Goal: Task Accomplishment & Management: Use online tool/utility

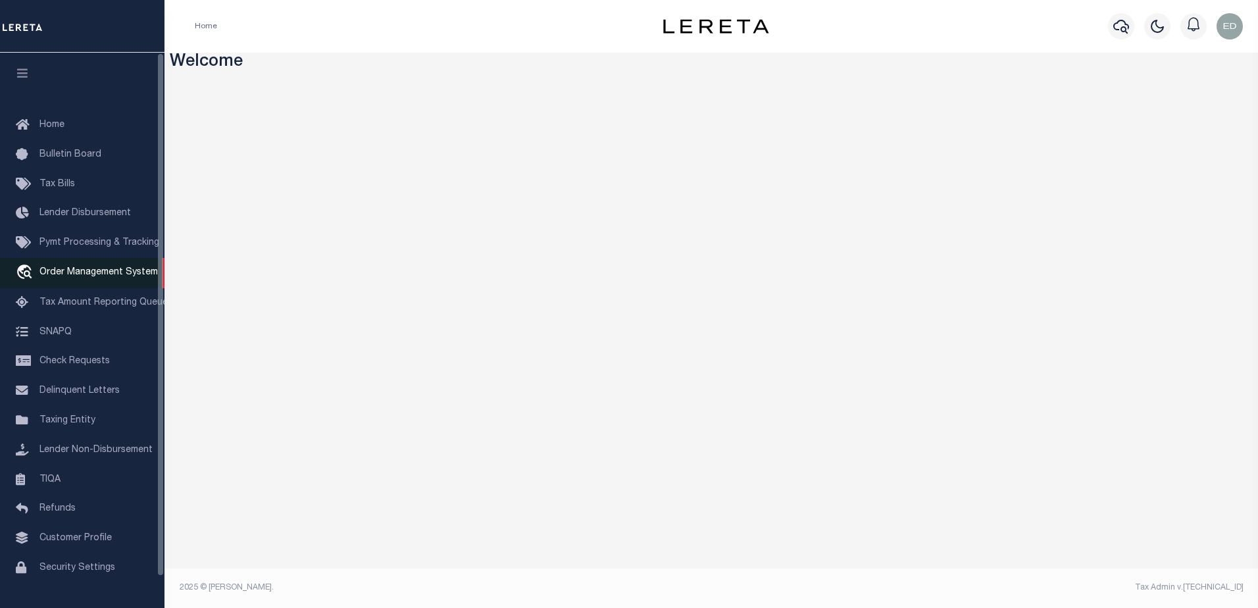
click at [104, 276] on span "Order Management System" at bounding box center [98, 272] width 118 height 9
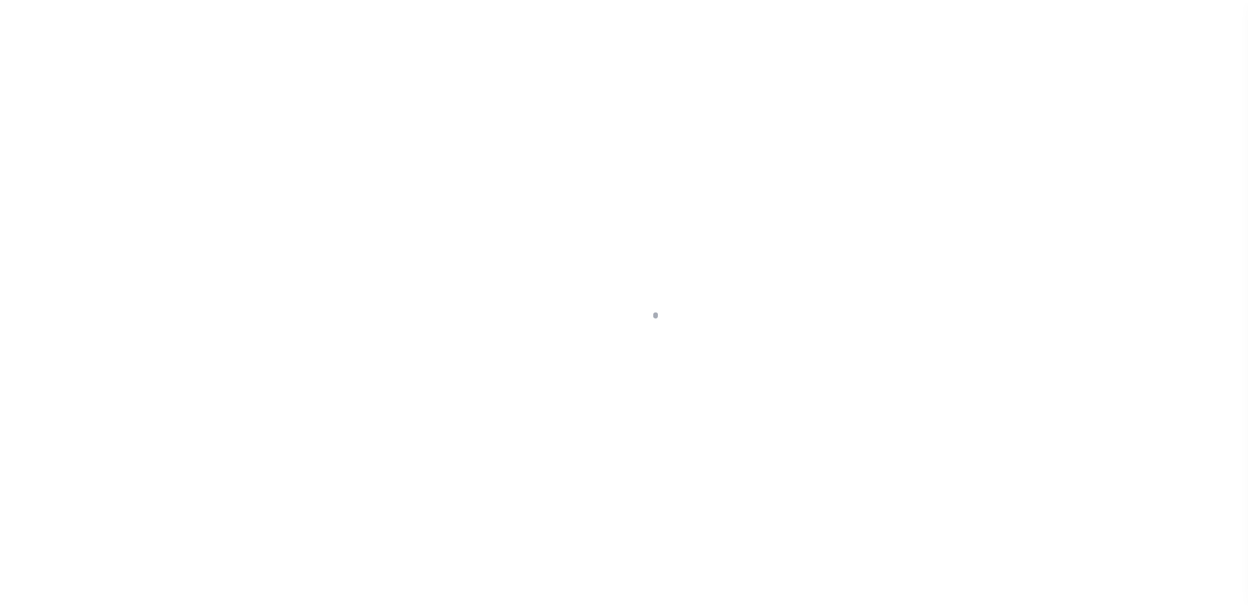
scroll to position [33, 0]
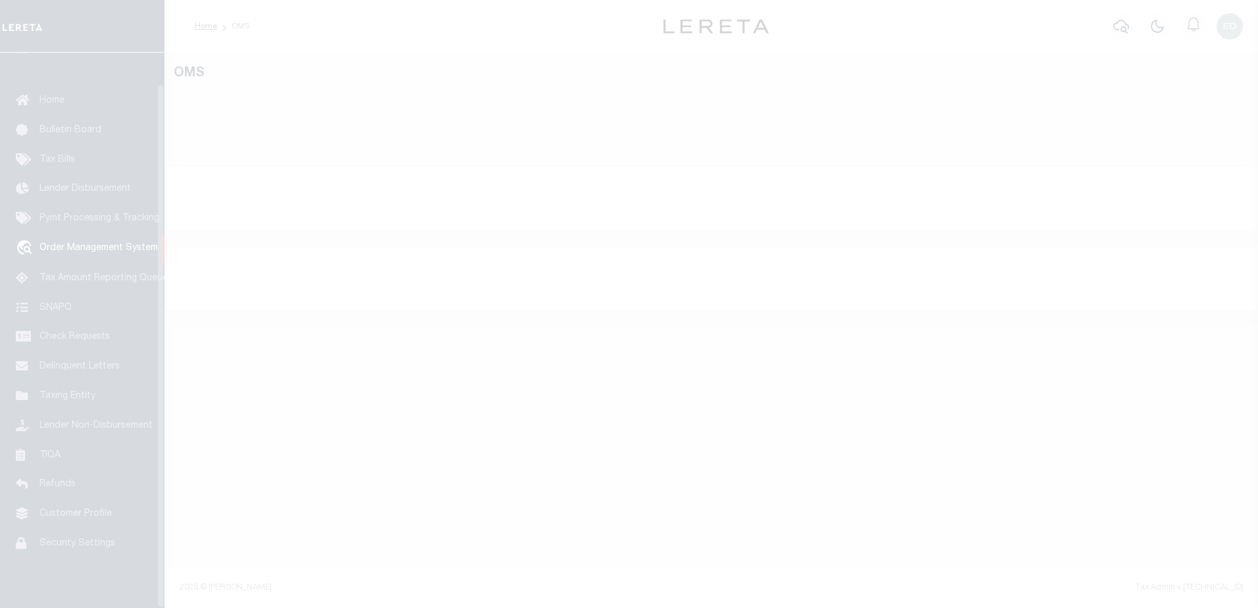
select select "200"
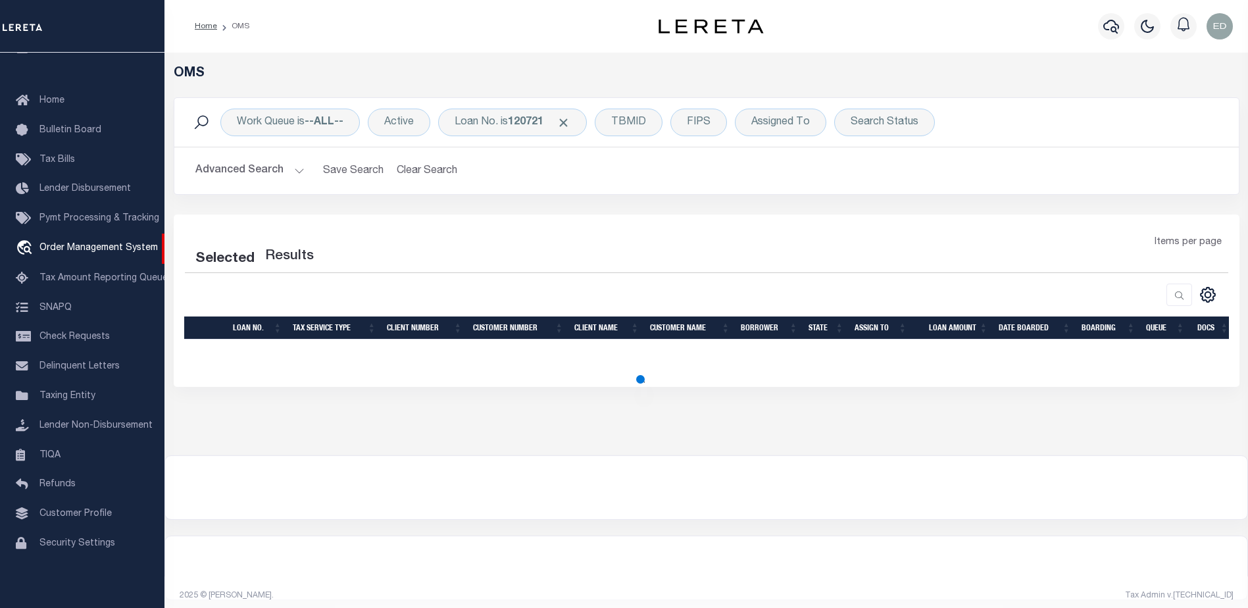
select select "200"
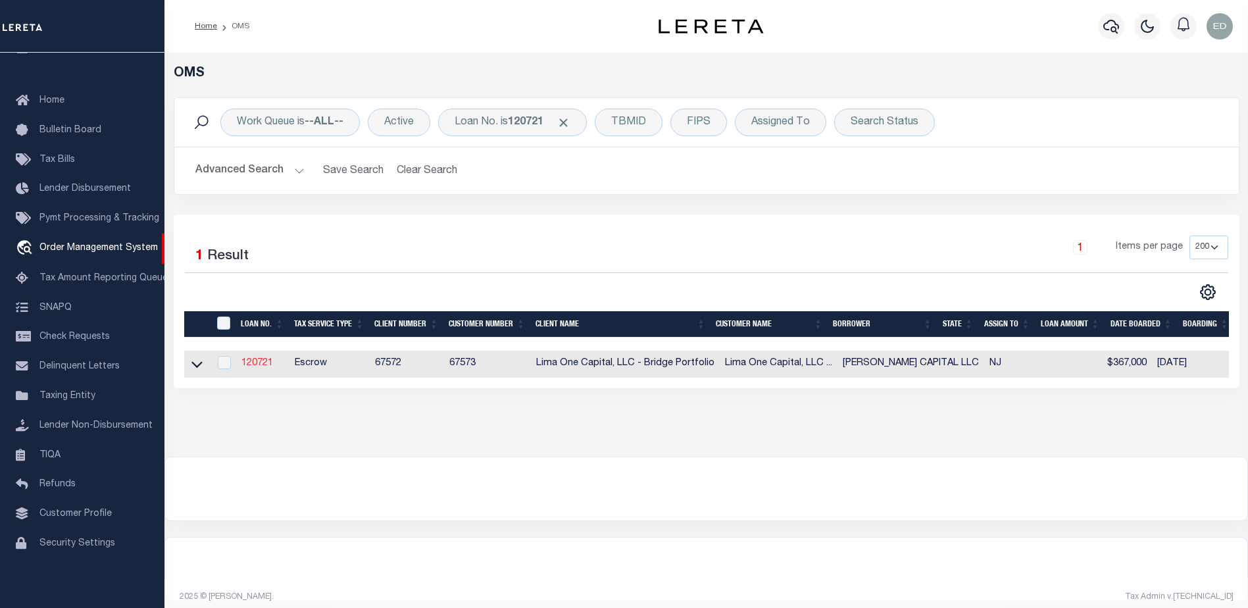
click at [259, 364] on link "120721" at bounding box center [257, 363] width 32 height 9
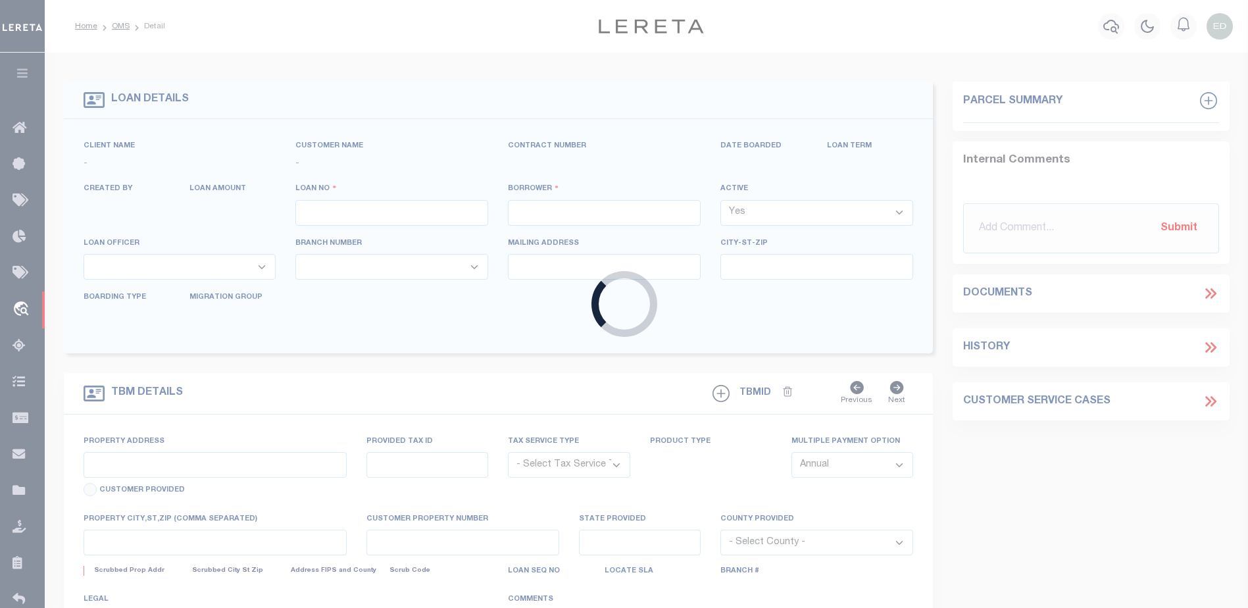
type input "120721"
type input "[PERSON_NAME] CAPITAL LLC"
select select
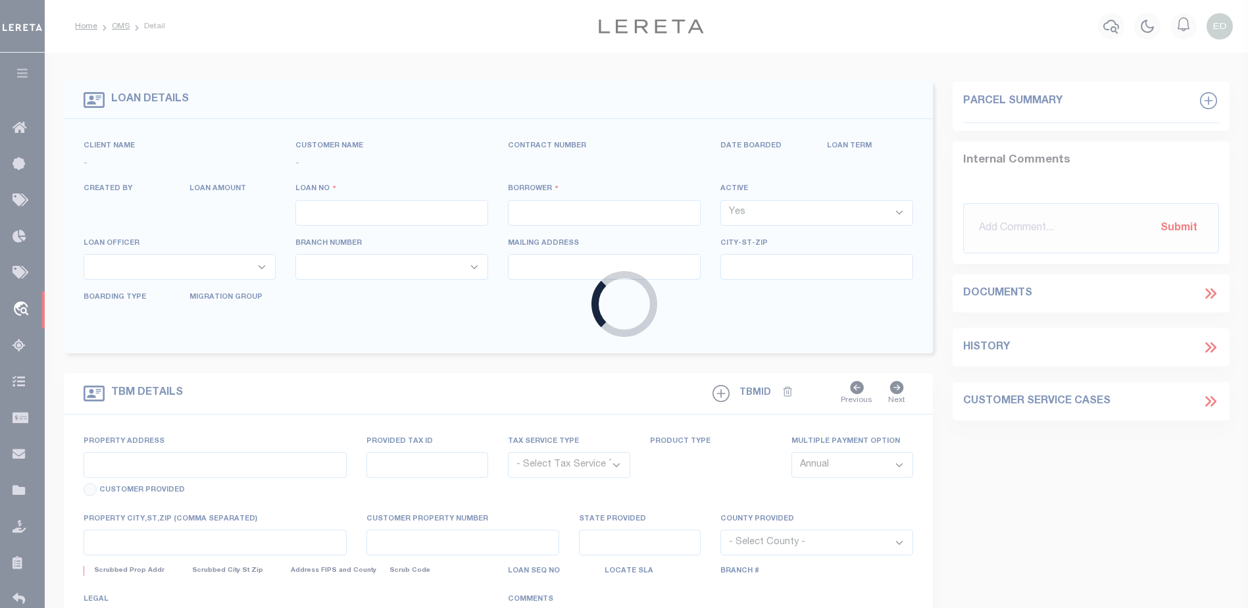
select select
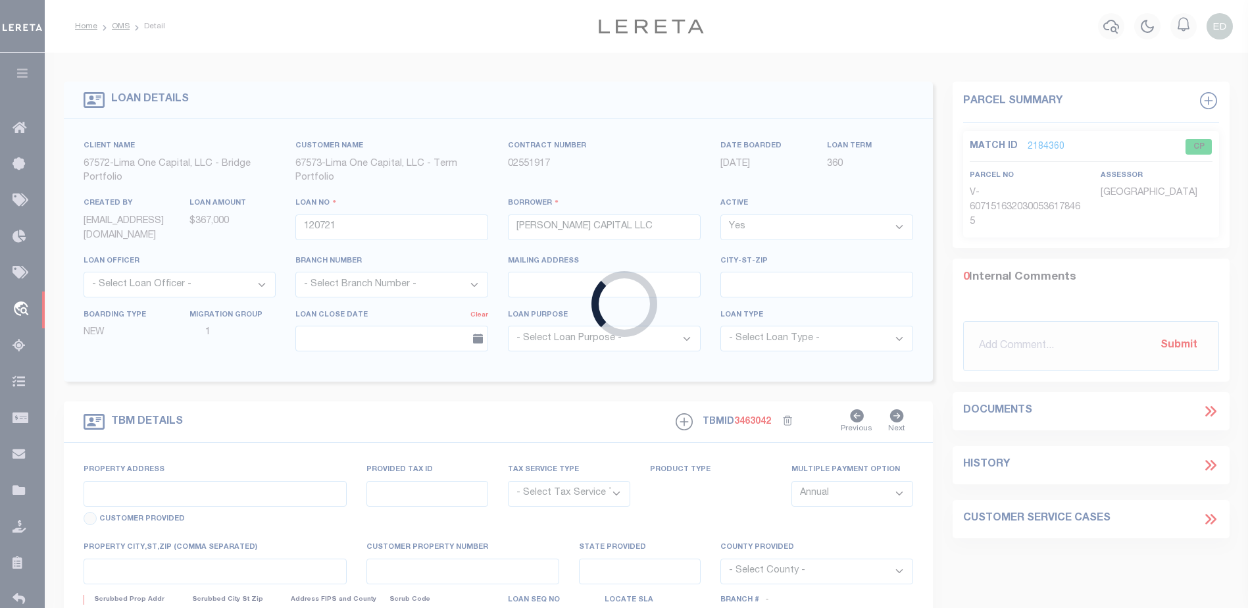
type input "24 RUNNYMEDE CT"
radio input "true"
select select "Escrow"
select select
type input "WHIPPANY NJ 07981"
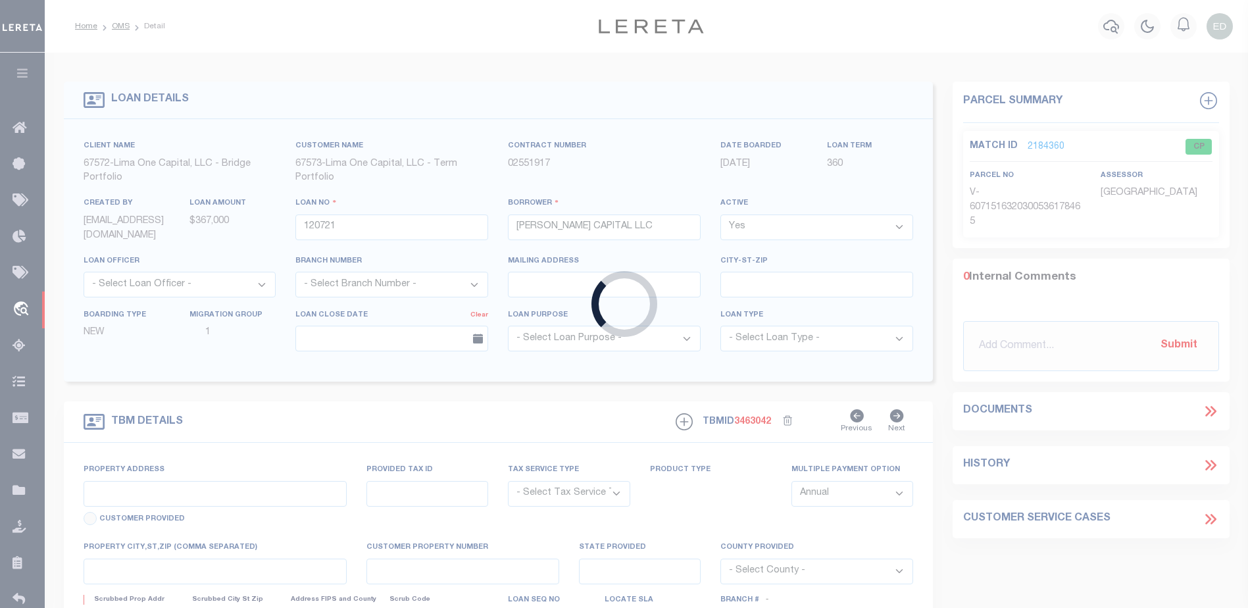
type input "120721-1"
type input "NJ"
type textarea "COLLECTOR: ENTITY: PARCEL: 1"
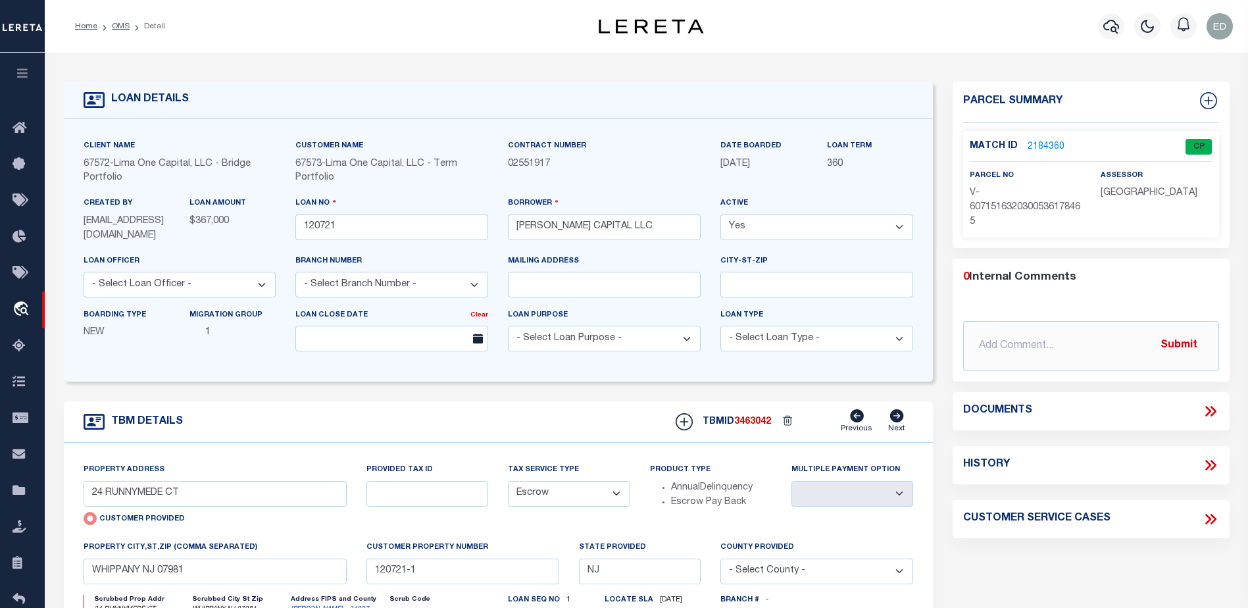
click at [1213, 412] on icon at bounding box center [1213, 411] width 6 height 11
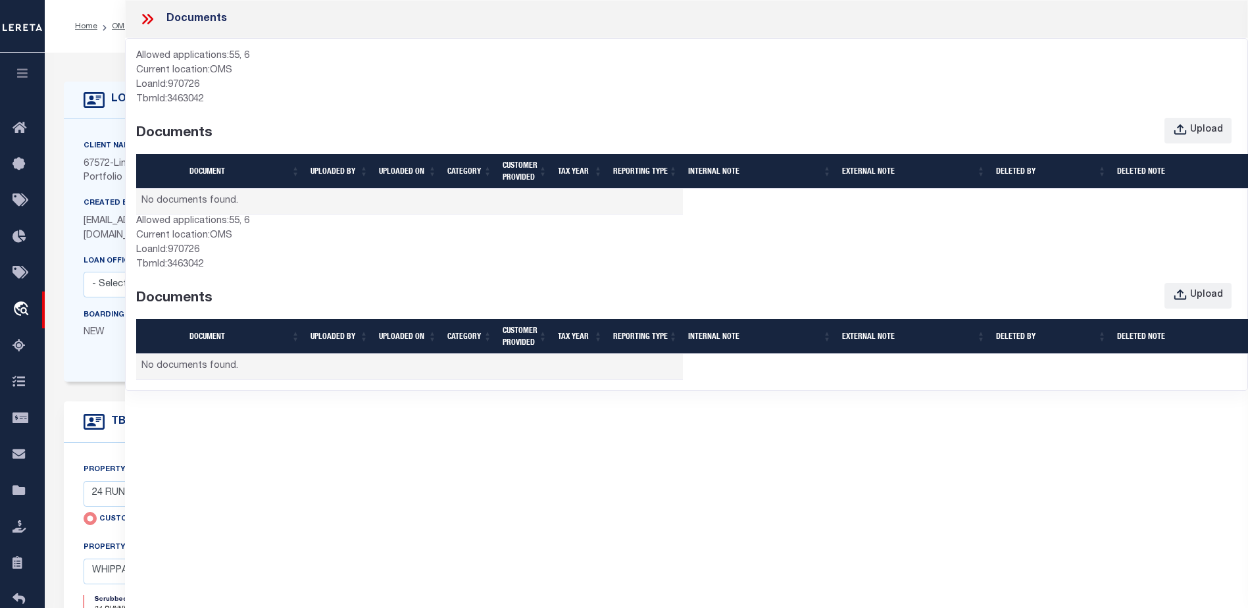
click at [145, 24] on icon at bounding box center [147, 19] width 17 height 17
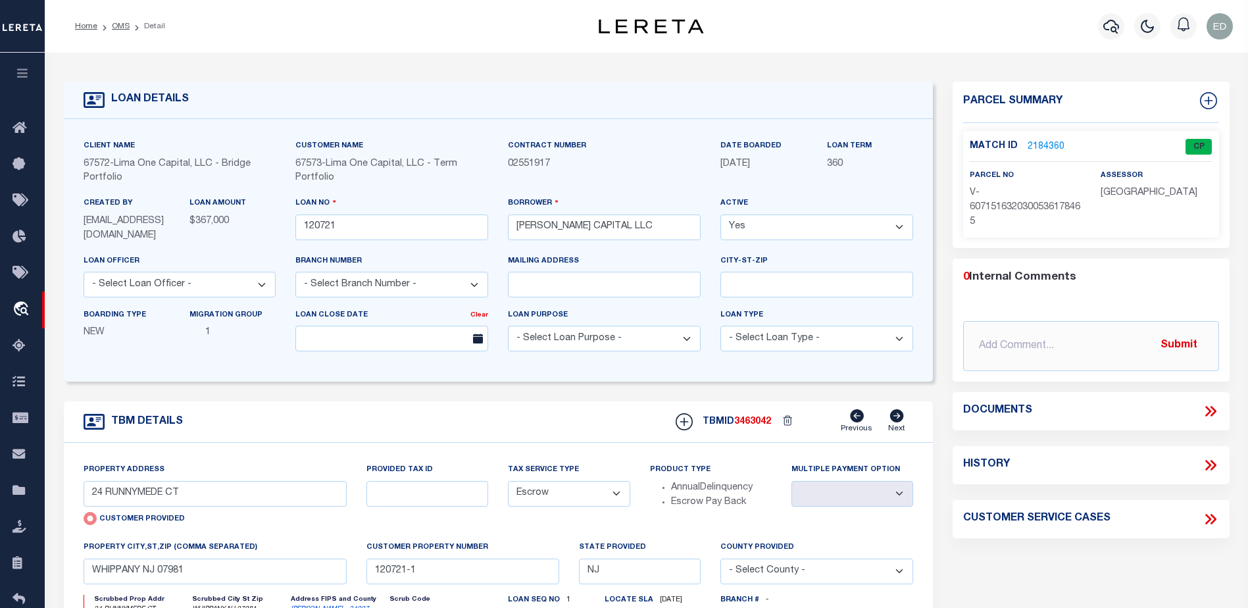
click at [1210, 409] on icon at bounding box center [1208, 411] width 6 height 11
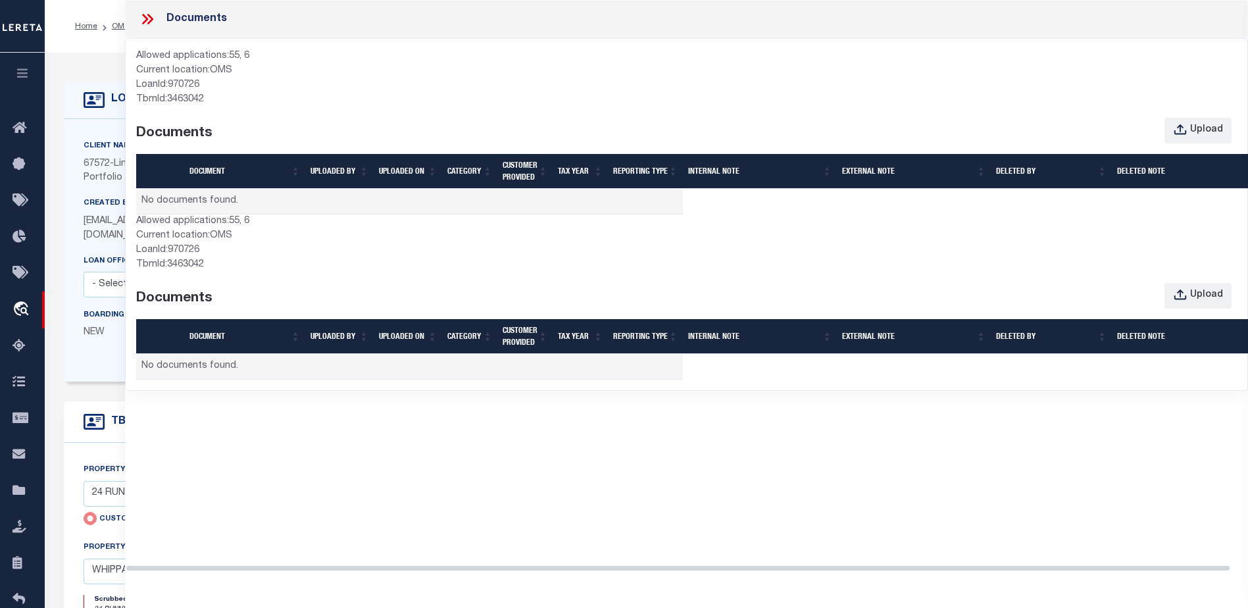
click at [221, 376] on td "No documents found." at bounding box center [409, 367] width 547 height 26
click at [1209, 126] on div "Upload" at bounding box center [1206, 130] width 33 height 14
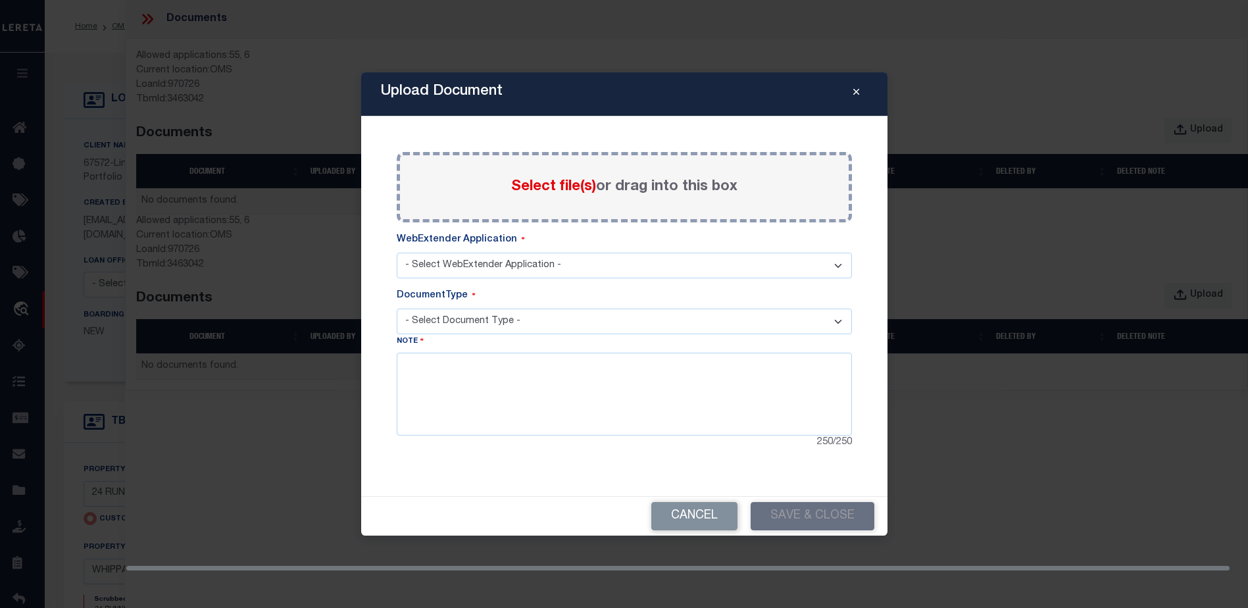
click at [470, 262] on select "- Select WebExtender Application - SERVICES BORROWER_CORRESPONDENCE" at bounding box center [624, 266] width 455 height 26
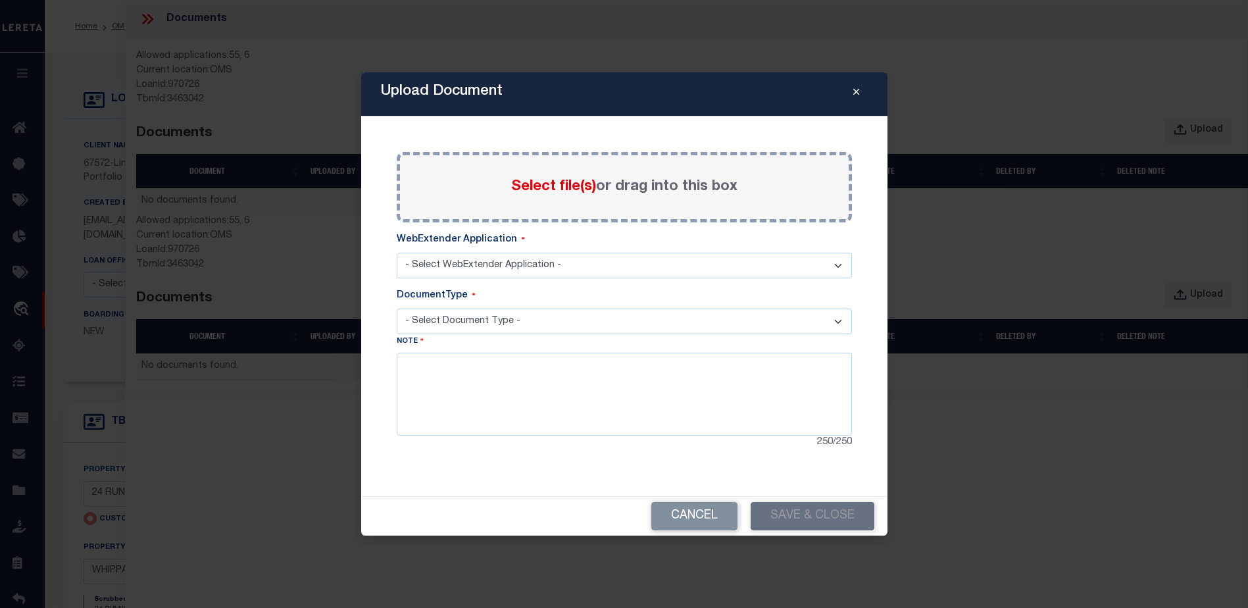
select select "6"
click at [397, 253] on select "- Select WebExtender Application - SERVICES BORROWER_CORRESPONDENCE" at bounding box center [624, 266] width 455 height 26
select select "6"
click at [458, 321] on select "- Select Document Type - TAX SERVICE DOCUMENTS LEGAL" at bounding box center [624, 322] width 455 height 26
click at [572, 191] on span "Select file(s)" at bounding box center [553, 187] width 85 height 14
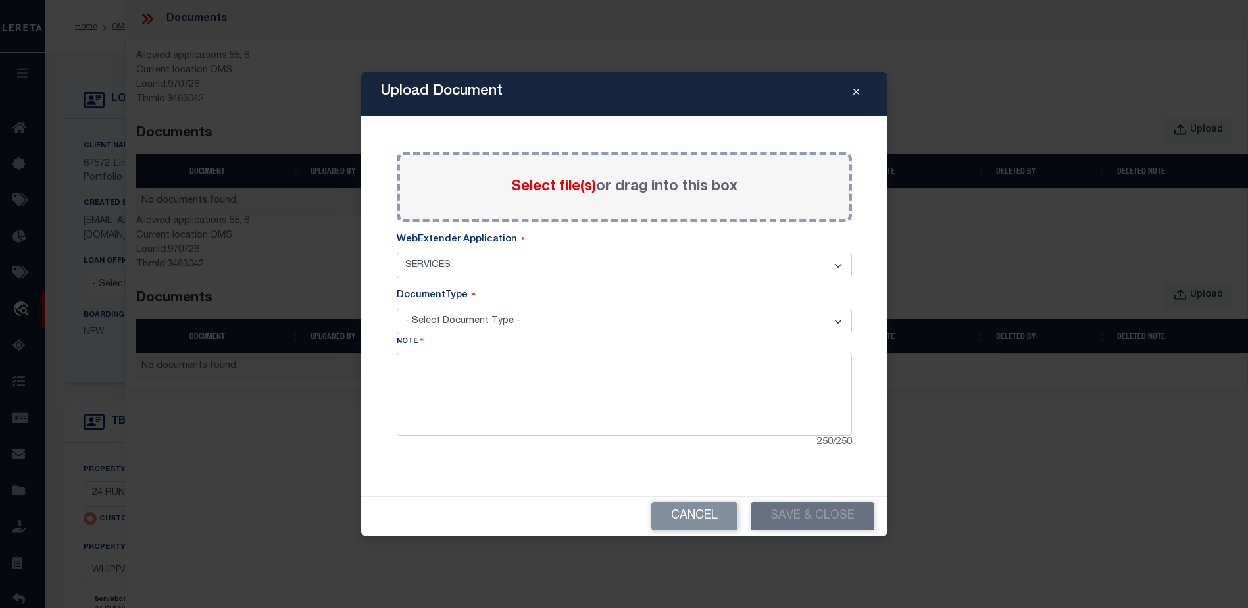
click at [0, 0] on input "Select file(s) or drag into this box" at bounding box center [0, 0] width 0 height 0
click at [536, 184] on span "Select file(s)" at bounding box center [553, 187] width 85 height 14
click at [0, 0] on input "Select file(s) or drag into this box" at bounding box center [0, 0] width 0 height 0
click at [859, 95] on button "Close" at bounding box center [856, 94] width 23 height 16
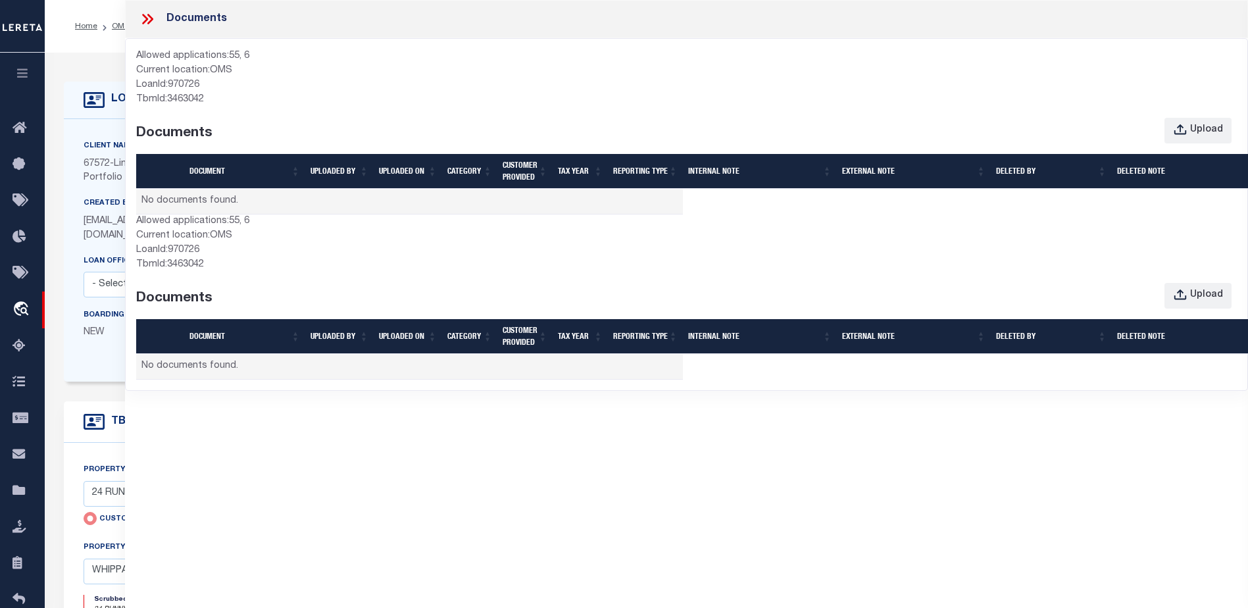
click at [151, 17] on icon at bounding box center [150, 19] width 6 height 11
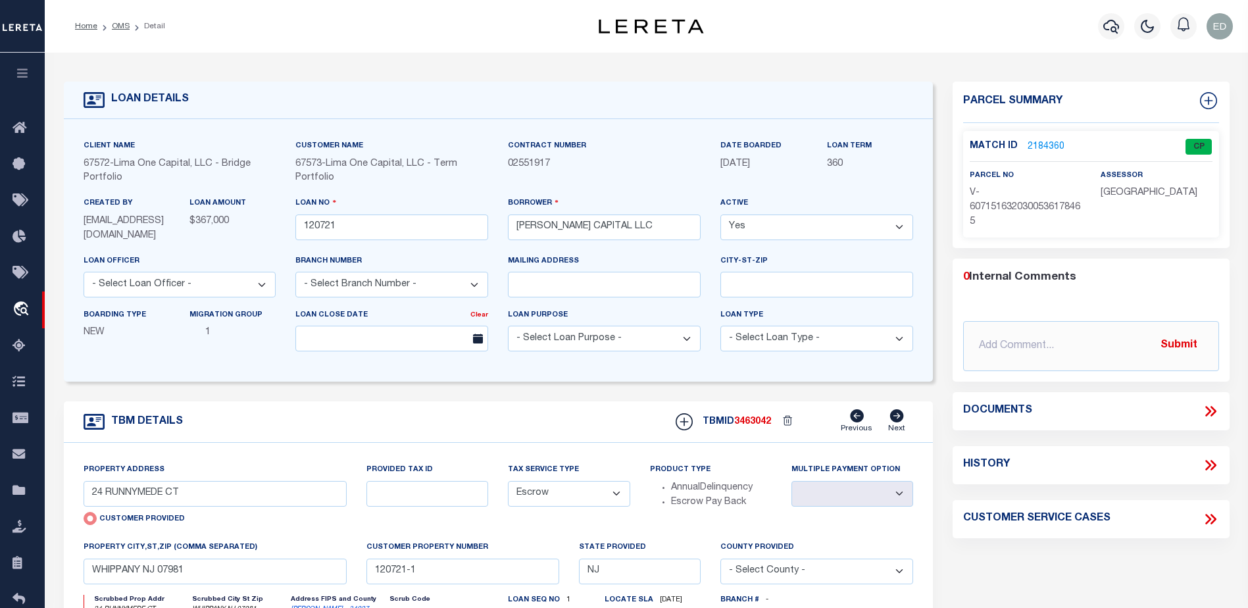
click at [1211, 403] on icon at bounding box center [1210, 411] width 17 height 17
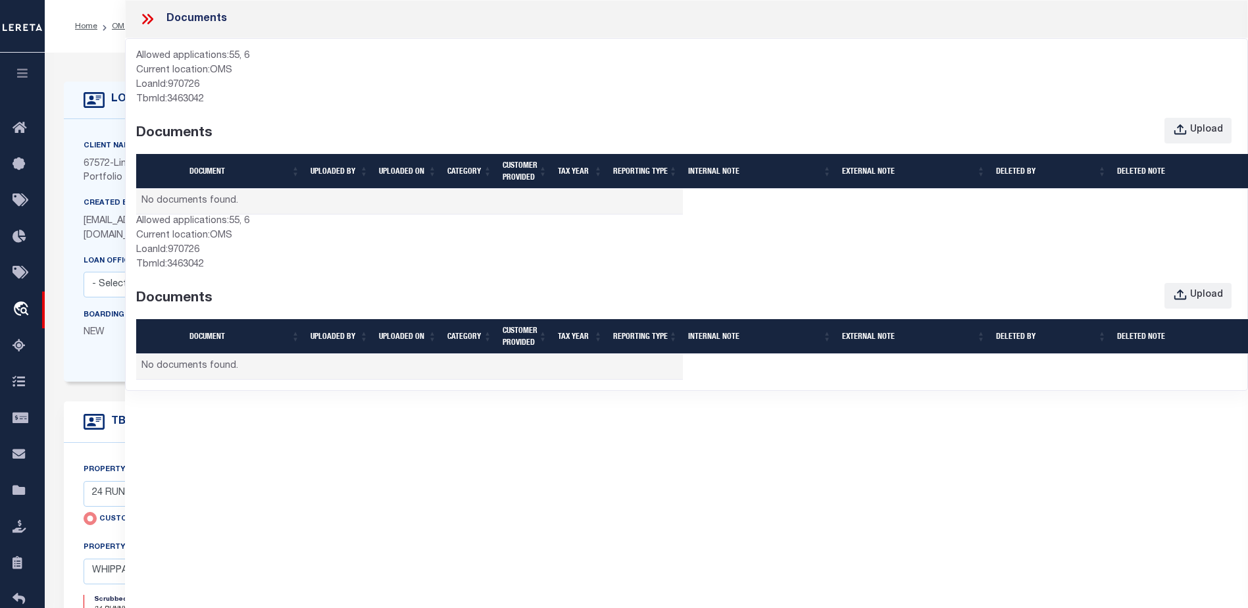
click at [147, 31] on div "Documents" at bounding box center [686, 19] width 1123 height 38
click at [147, 24] on icon at bounding box center [150, 19] width 6 height 11
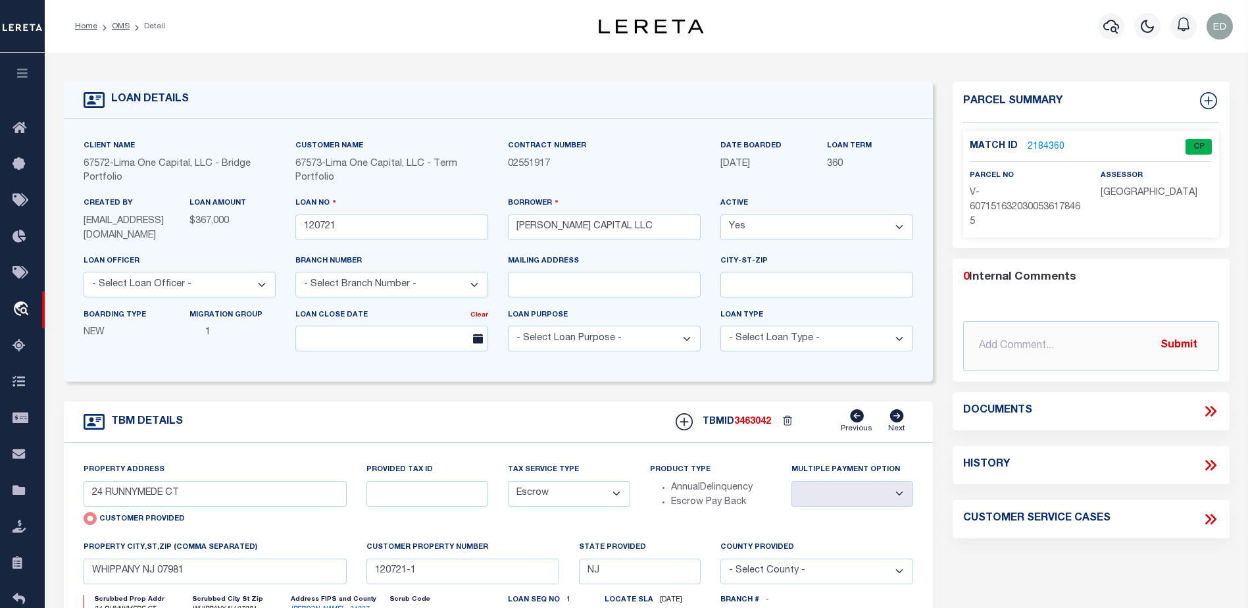
click at [1213, 410] on icon at bounding box center [1210, 411] width 17 height 17
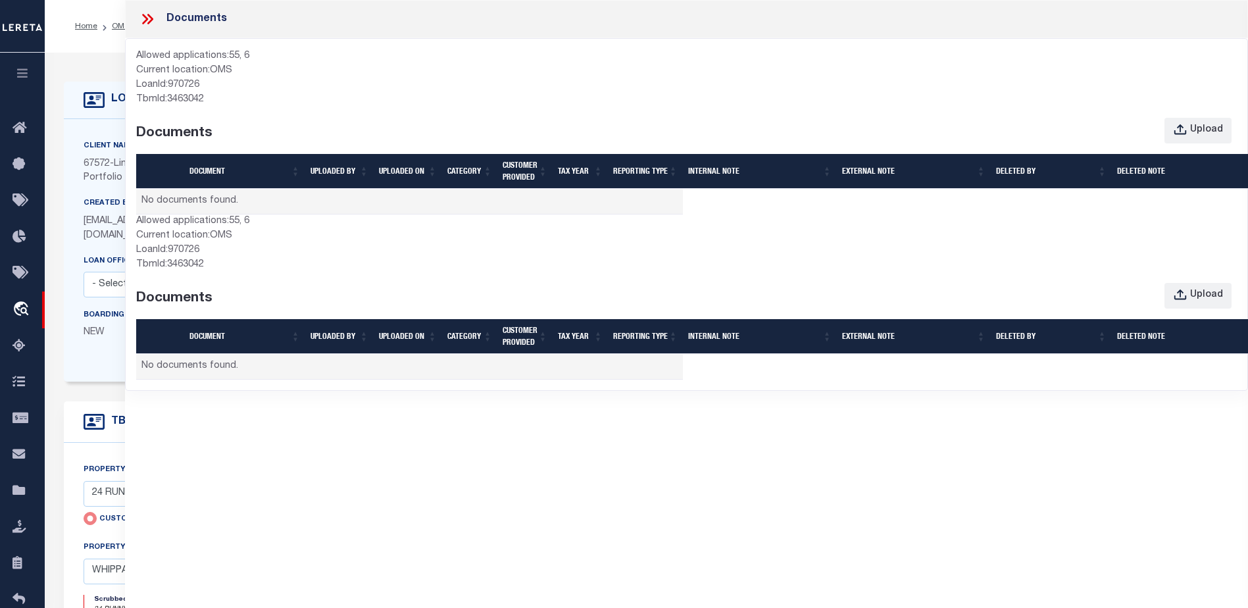
click at [152, 20] on icon at bounding box center [150, 19] width 6 height 11
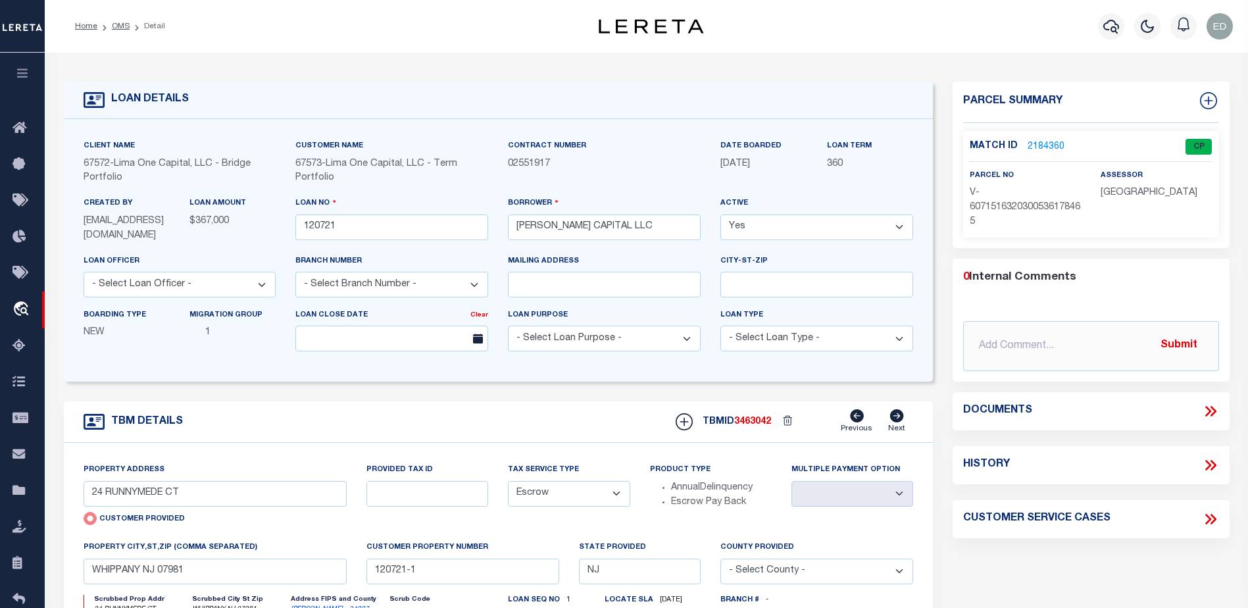
click at [1208, 412] on icon at bounding box center [1208, 411] width 6 height 11
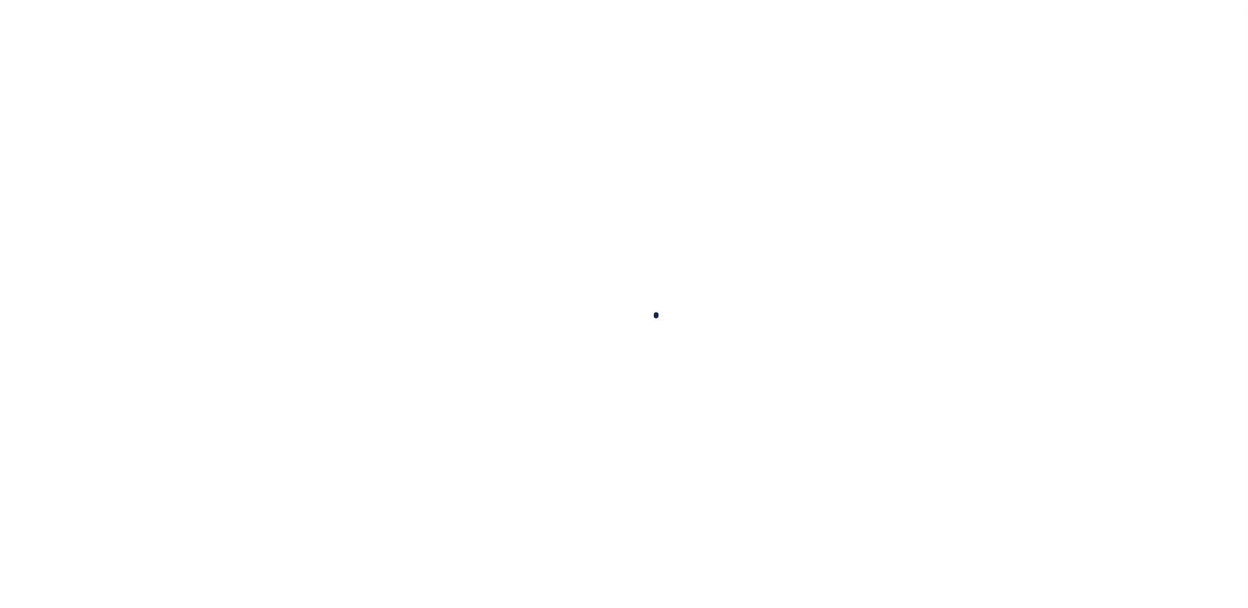
type input "120721"
type input "[PERSON_NAME] CAPITAL LLC"
select select
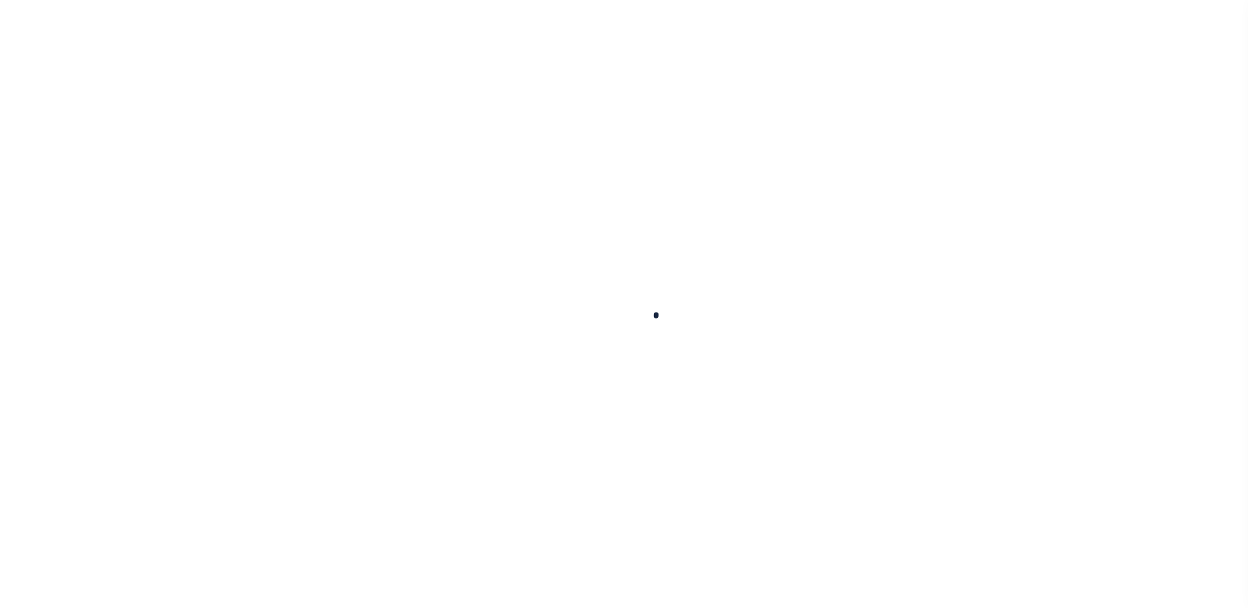
select select
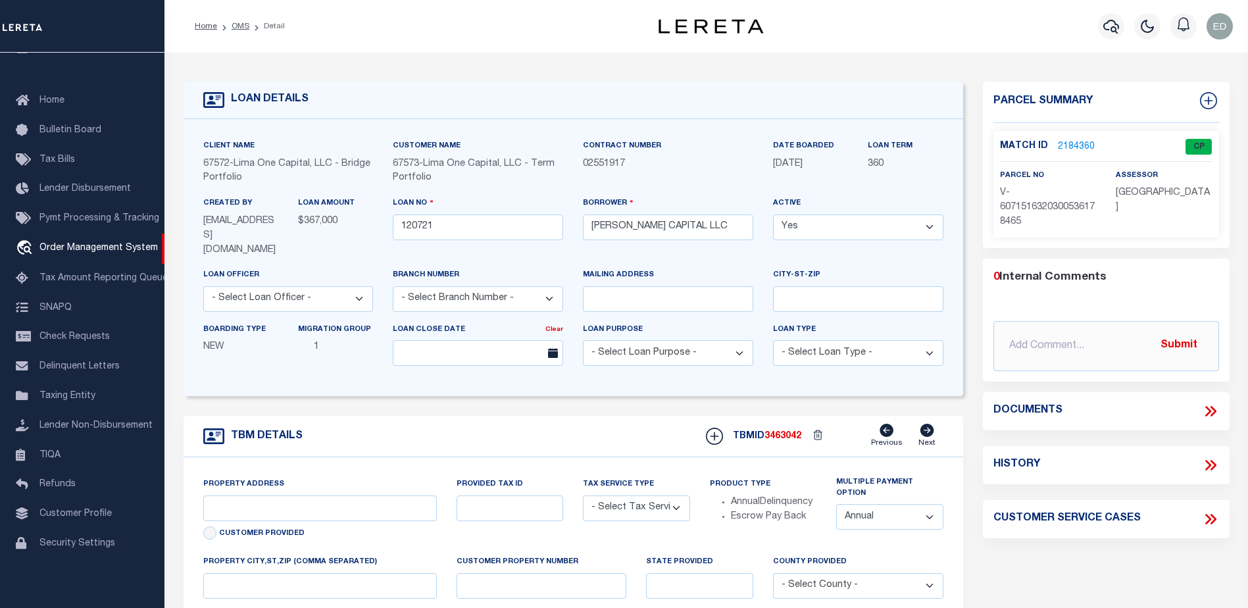
type input "24 RUNNYMEDE CT"
radio input "true"
select select "Escrow"
select select
type input "WHIPPANY NJ 07981"
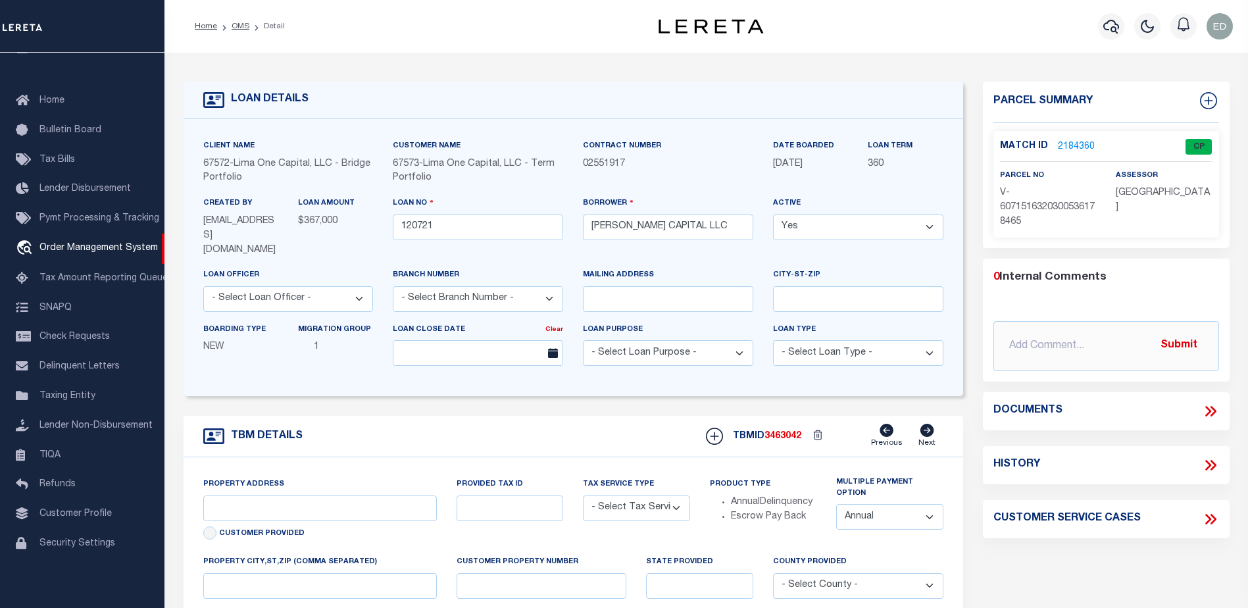
type input "120721-1"
type input "NJ"
type textarea "COLLECTOR: ENTITY: PARCEL: 1"
click at [1205, 408] on icon at bounding box center [1210, 411] width 17 height 17
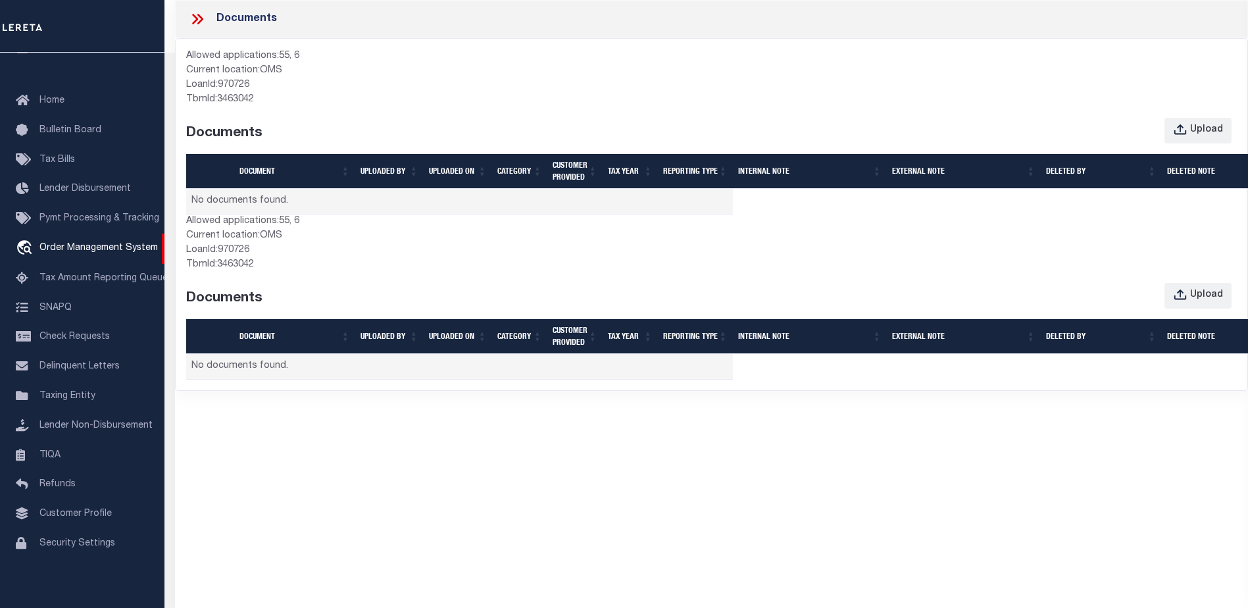
click at [193, 12] on icon at bounding box center [197, 19] width 17 height 17
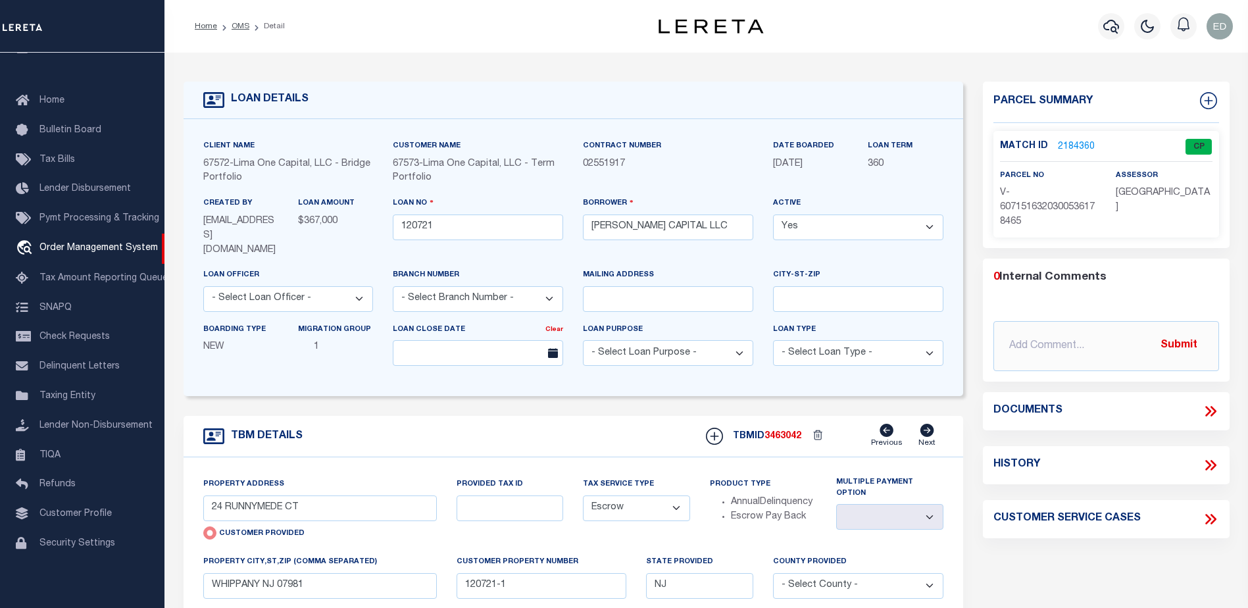
click at [1212, 411] on icon at bounding box center [1210, 411] width 17 height 17
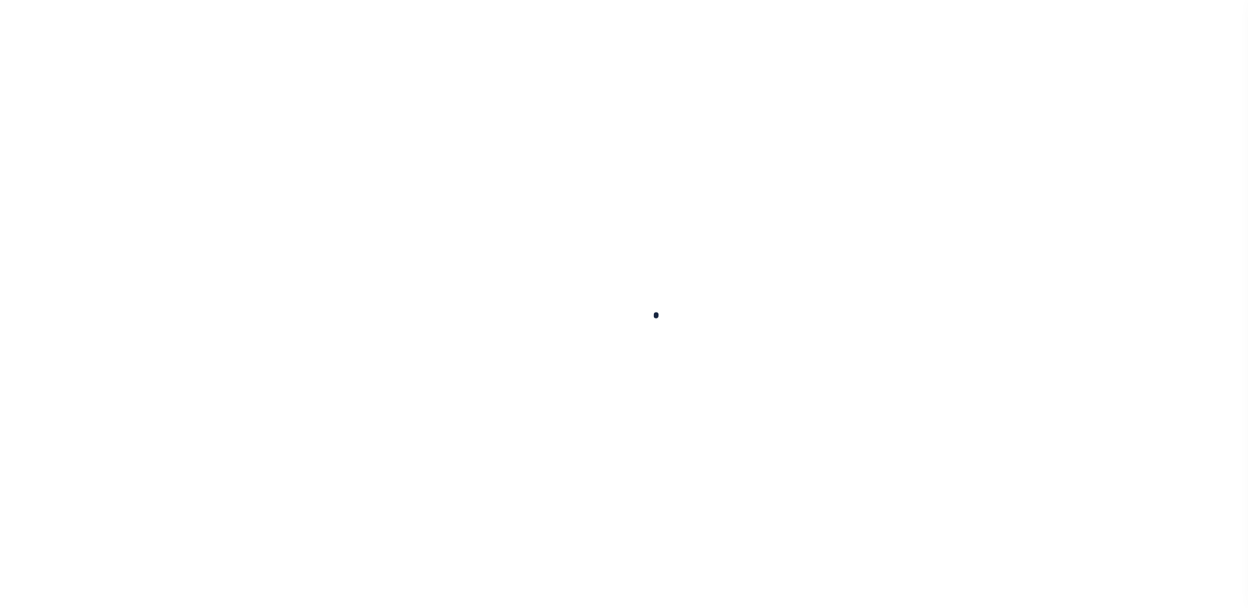
type input "120721"
type input "[PERSON_NAME] CAPITAL LLC"
select select
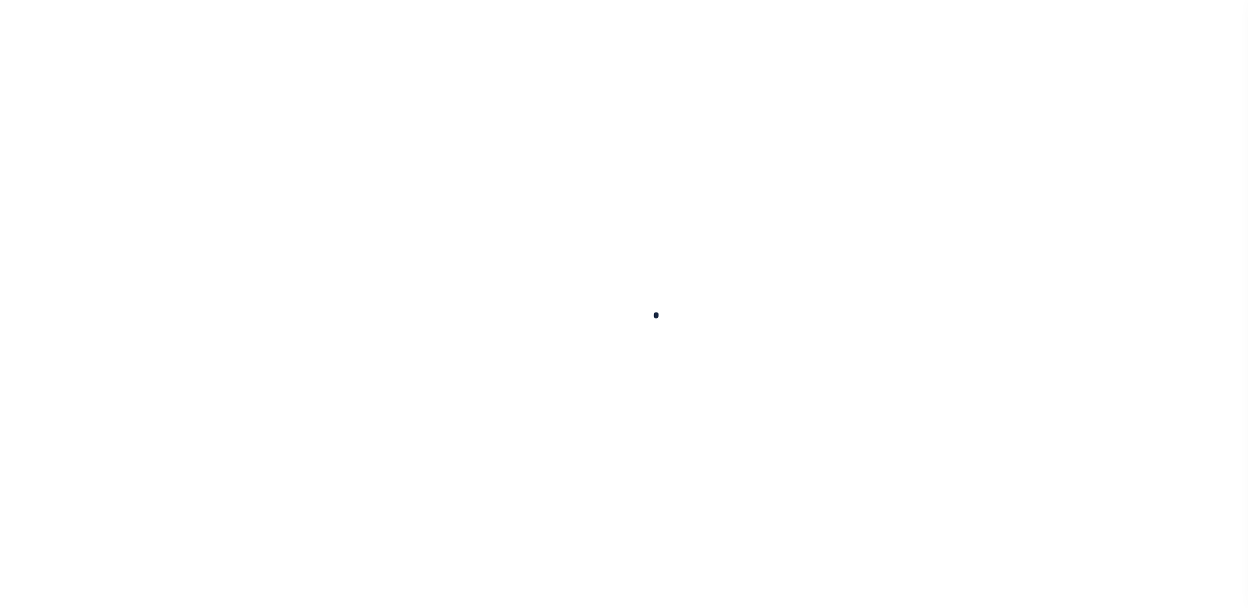
select select
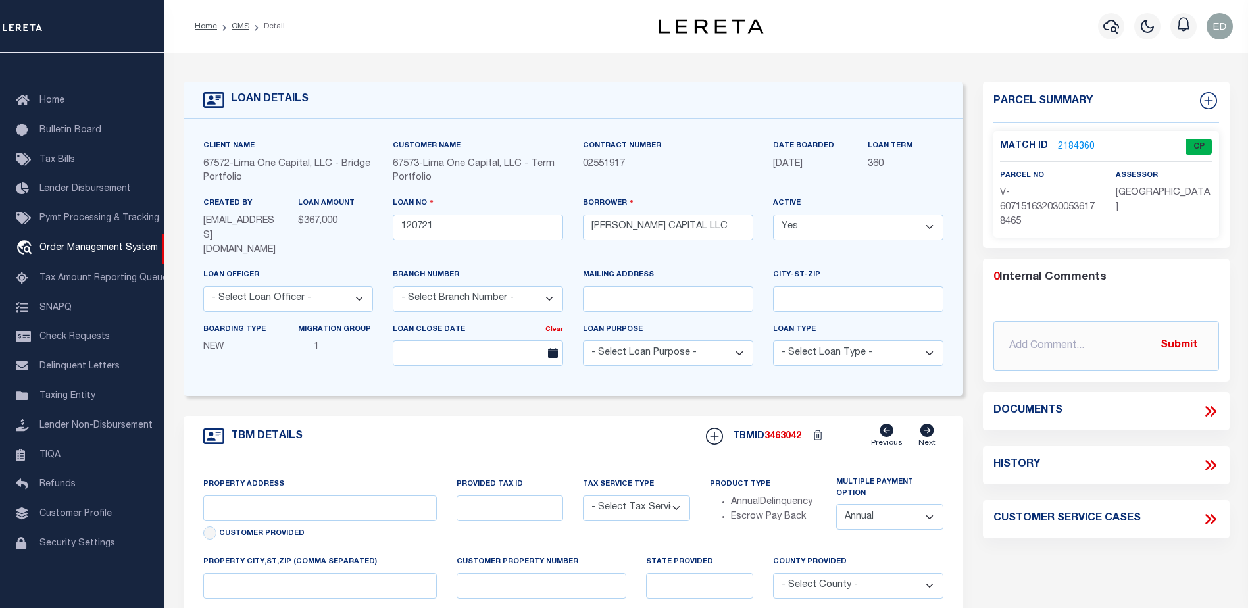
type input "24 RUNNYMEDE CT"
radio input "true"
select select "Escrow"
select select
type input "WHIPPANY NJ 07981"
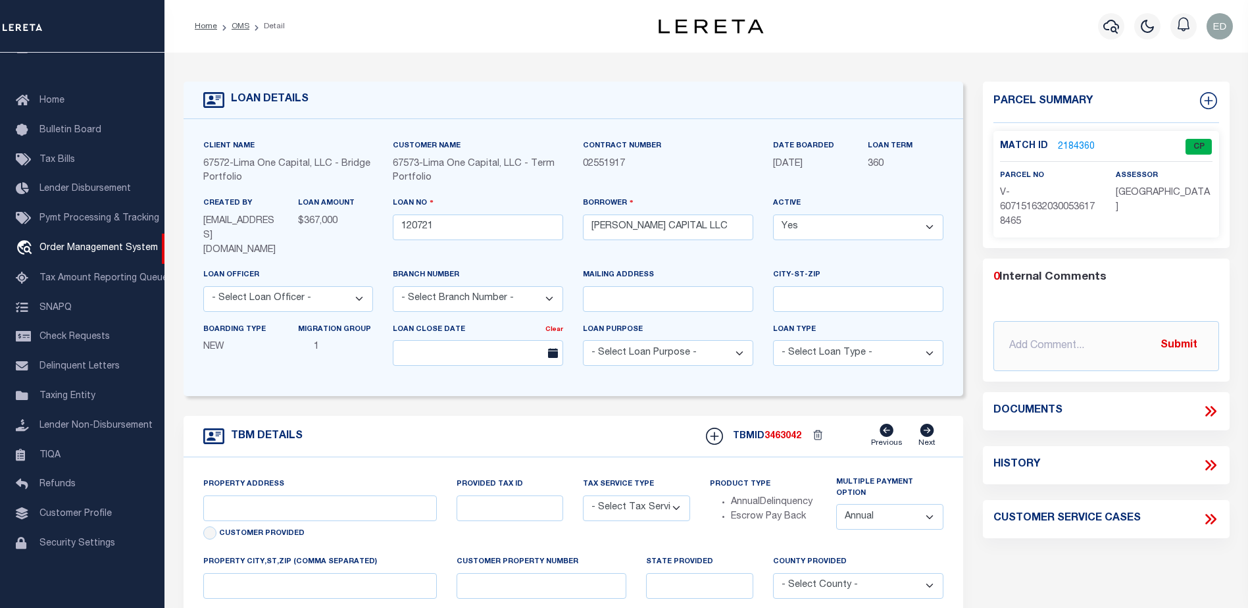
type input "120721-1"
type input "NJ"
type textarea "COLLECTOR: ENTITY: PARCEL: 1"
click at [1211, 407] on icon at bounding box center [1210, 411] width 17 height 17
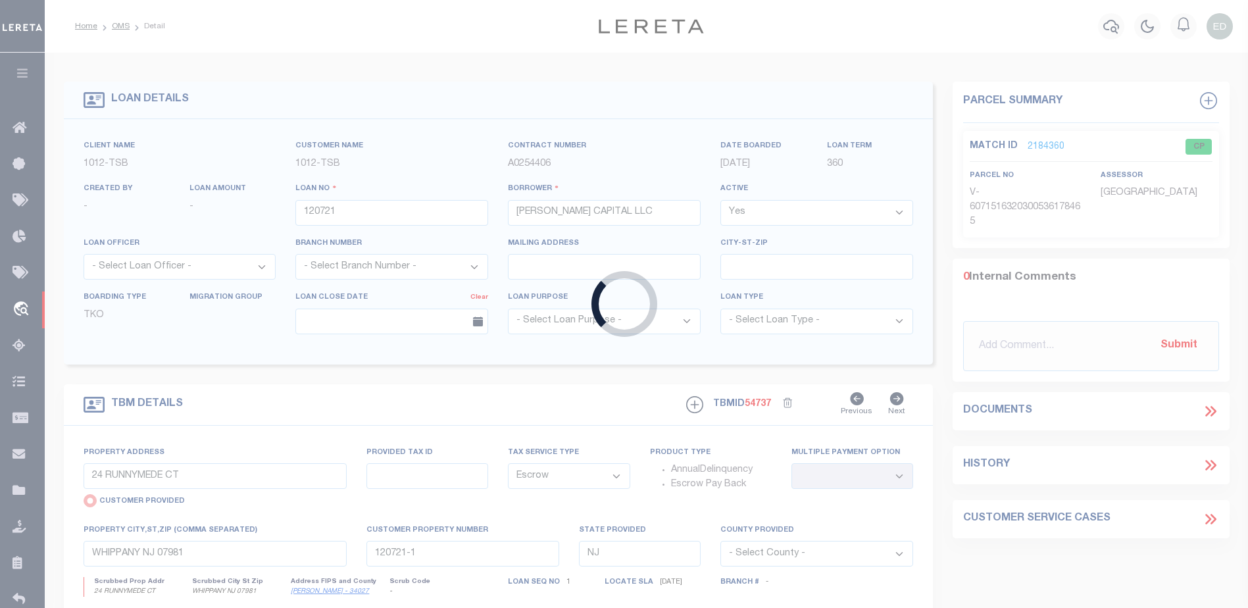
type input "400023700"
type input "Margaret W Fly"
select select "False"
select select
select select "NonEscrow"
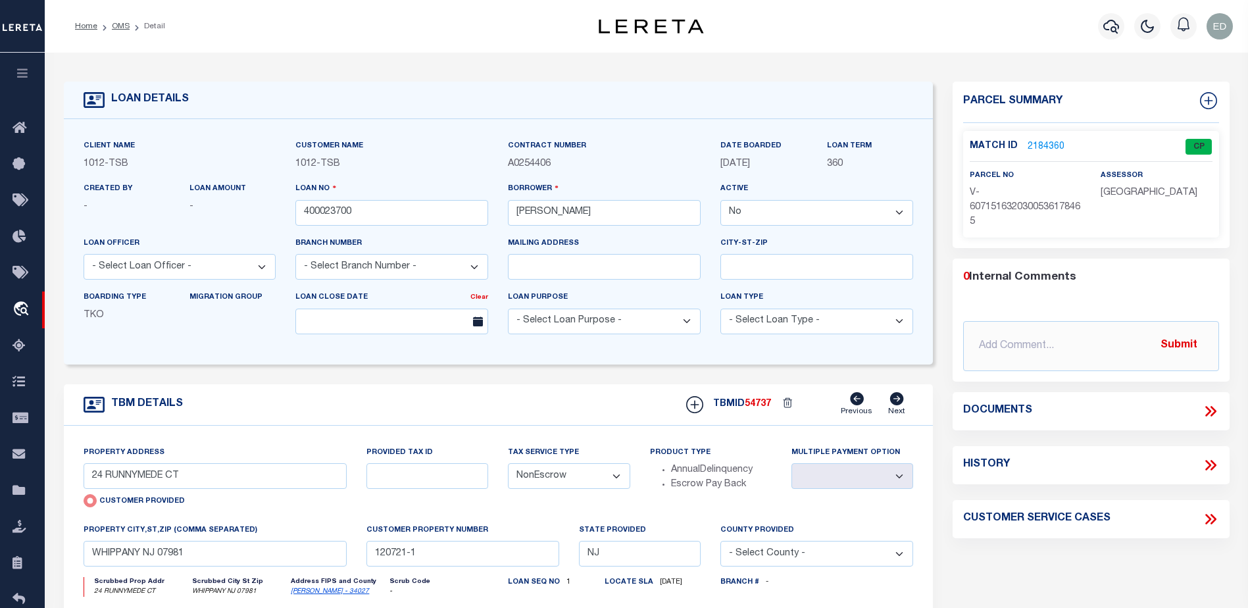
select select "4117"
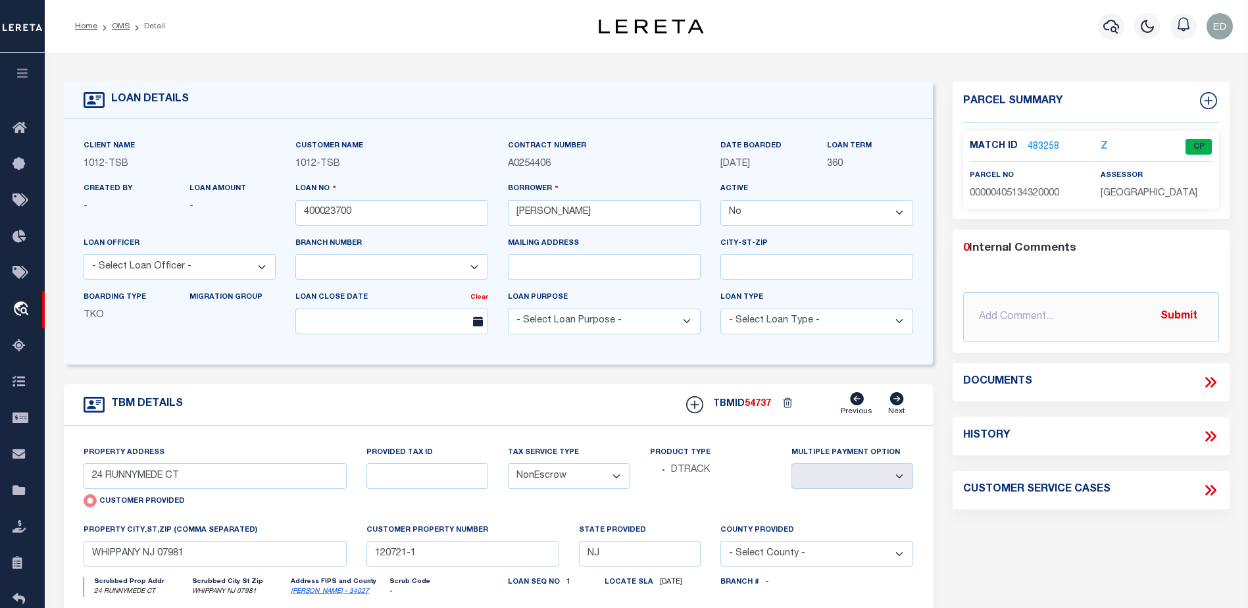
type input "6328 Bandera Unit A"
radio input "false"
select select
type input "Dallas TX 75225"
type input "[GEOGRAPHIC_DATA]"
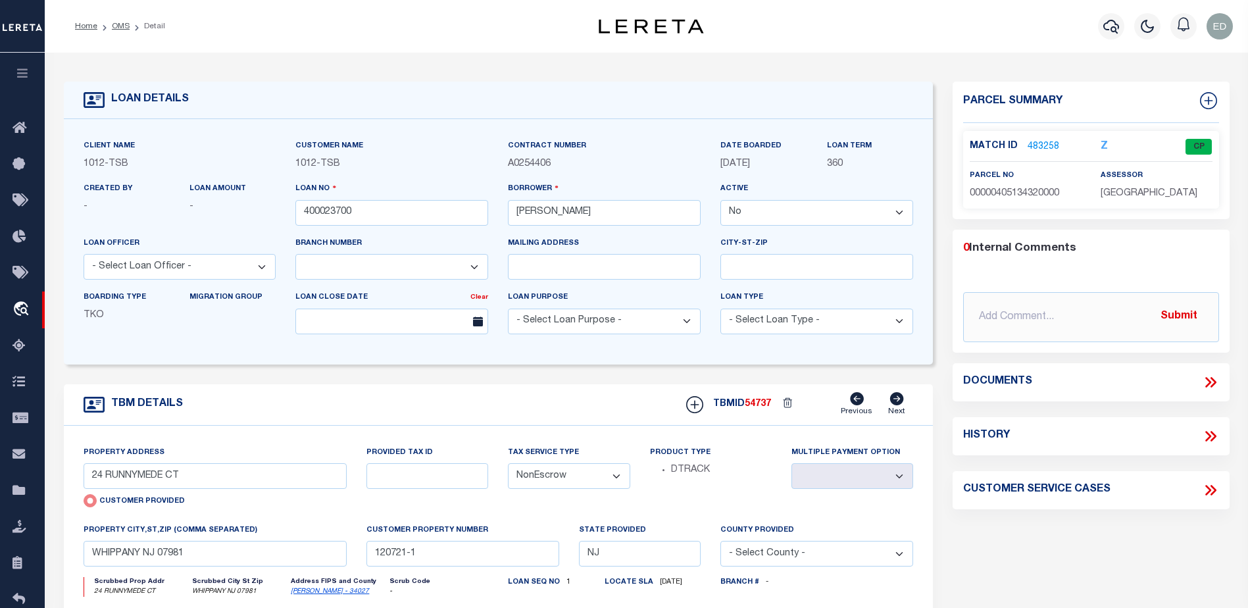
select select "[GEOGRAPHIC_DATA]"
click at [1207, 382] on icon at bounding box center [1210, 382] width 17 height 17
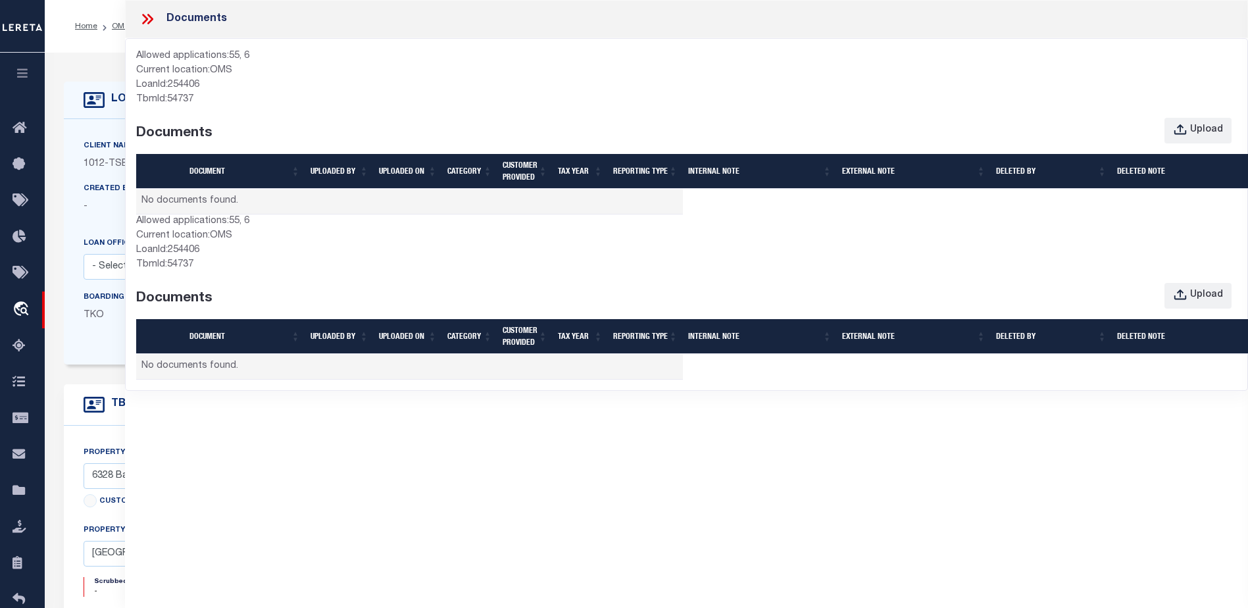
click at [135, 22] on div "Documents" at bounding box center [686, 19] width 1123 height 38
click at [141, 18] on icon at bounding box center [147, 19] width 17 height 17
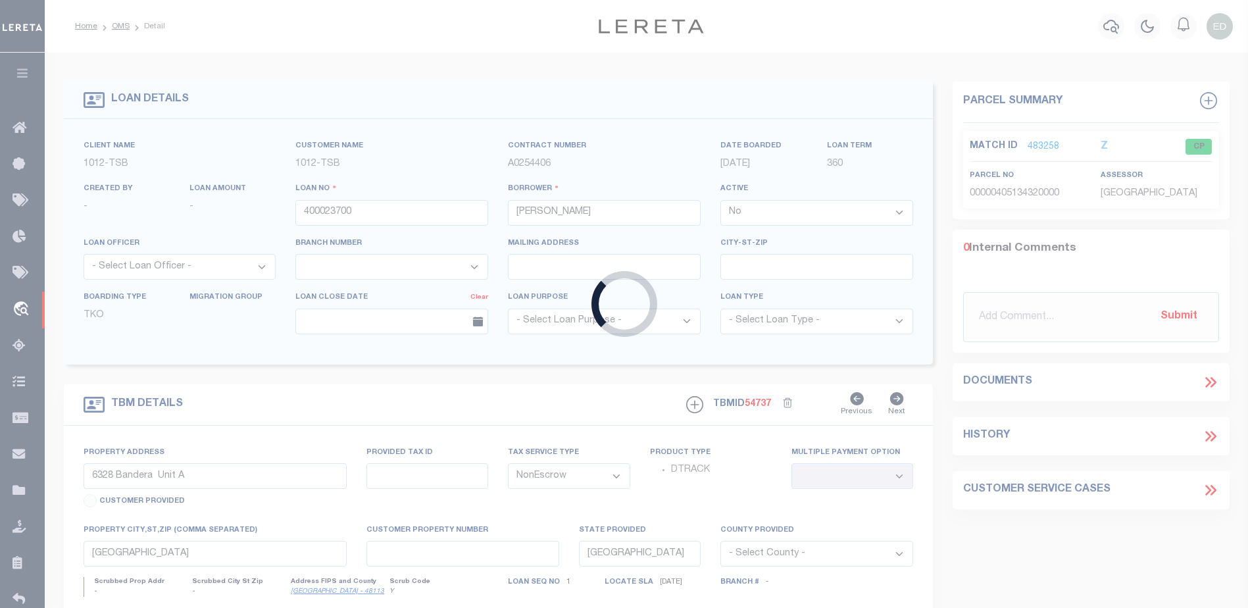
type input "400021500"
type input "Lillian Smith Kirkley"
select select "True"
select select "10"
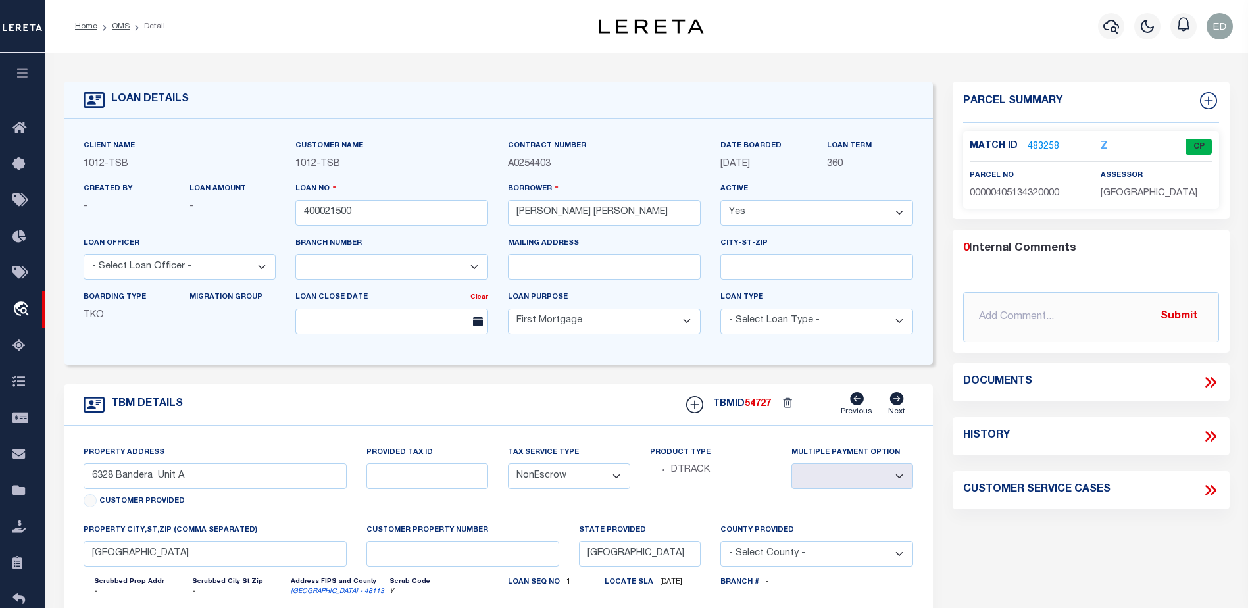
select select "4117"
click at [1212, 382] on icon at bounding box center [1210, 382] width 17 height 17
type input "1915 Brundrette"
select select
type input "Dallas TX 75208"
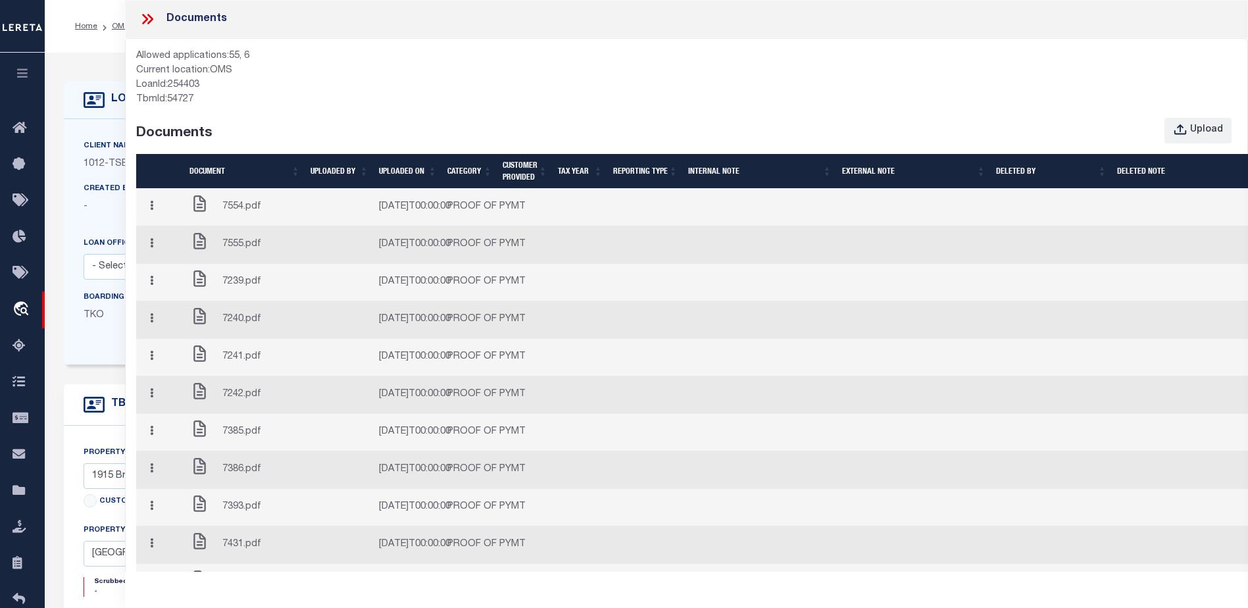
click at [158, 216] on button "button" at bounding box center [151, 208] width 20 height 26
click at [168, 207] on div "Edit Note Delete Close" at bounding box center [160, 208] width 38 height 26
